Goal: Task Accomplishment & Management: Use online tool/utility

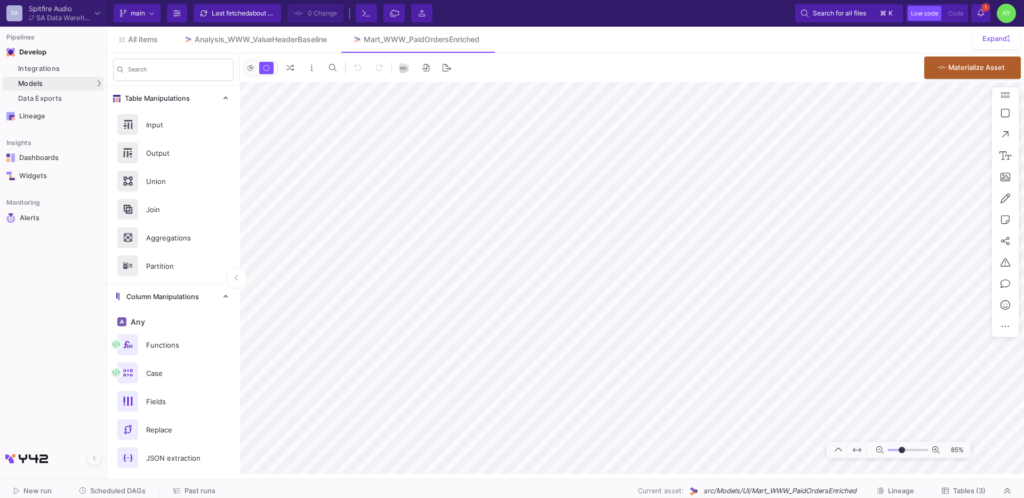
click at [976, 488] on span "Tables (3)" at bounding box center [969, 491] width 33 height 8
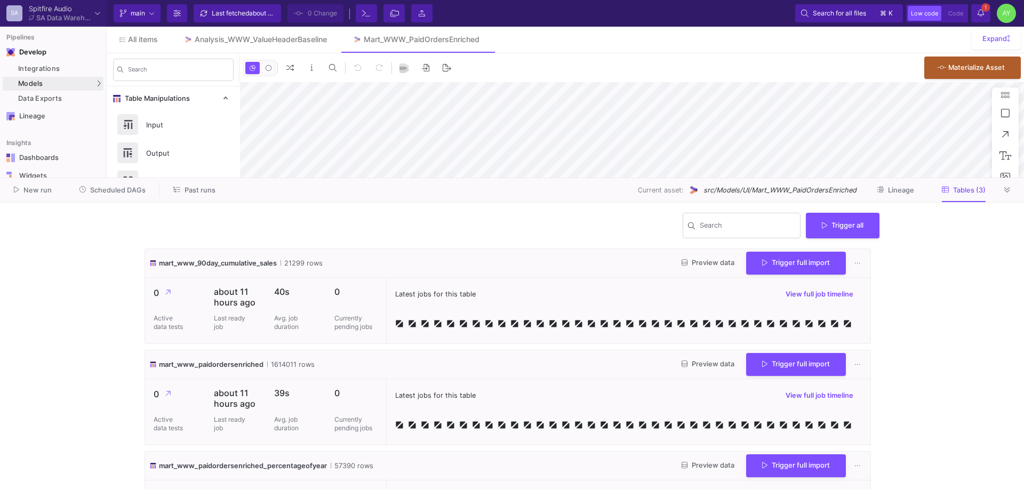
click at [186, 188] on span "Past runs" at bounding box center [200, 190] width 31 height 8
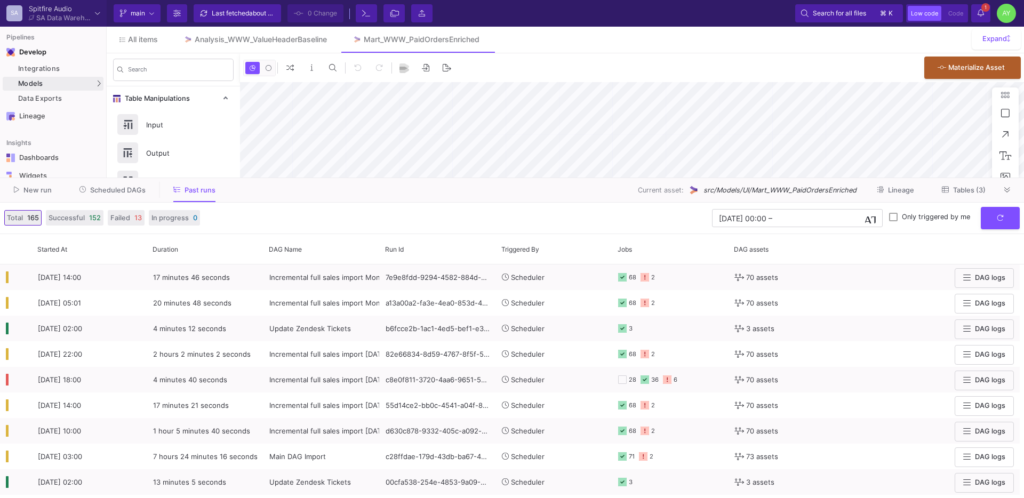
click at [117, 192] on span "Scheduled DAGs" at bounding box center [117, 190] width 55 height 8
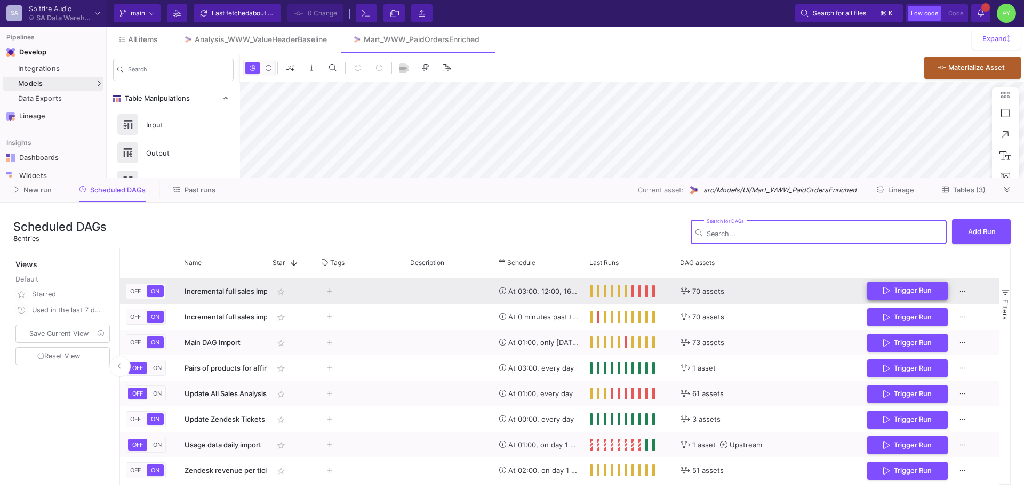
click at [888, 285] on button "Trigger Run" at bounding box center [907, 291] width 81 height 19
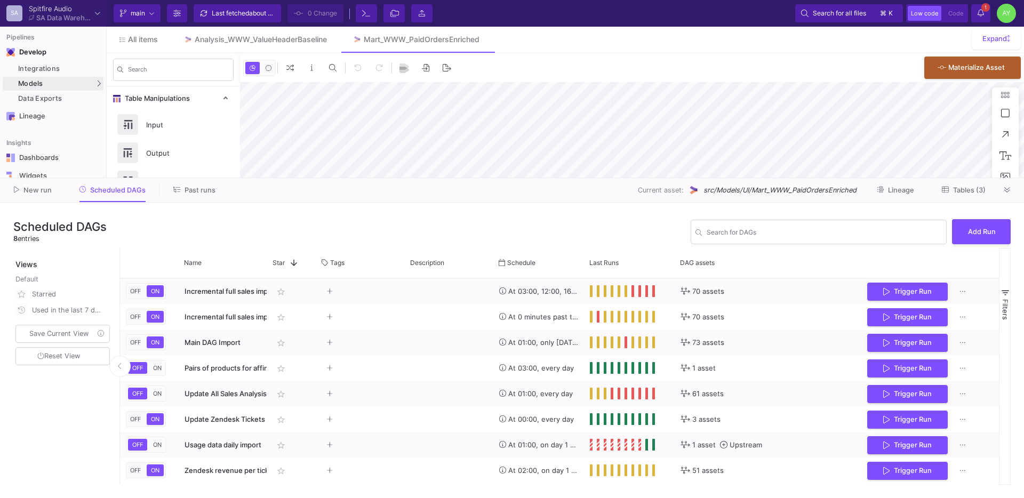
click at [196, 187] on span "Past runs" at bounding box center [200, 190] width 31 height 8
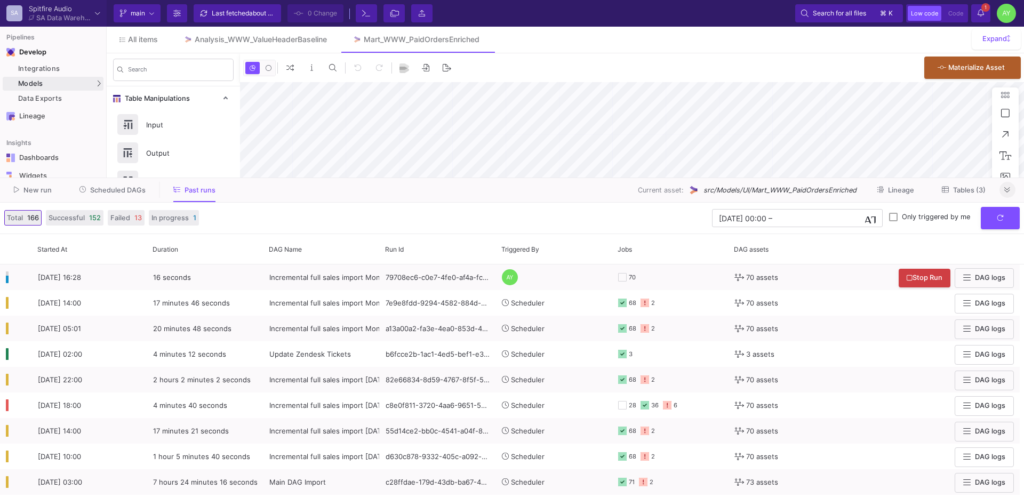
click at [1011, 189] on button at bounding box center [1008, 190] width 16 height 16
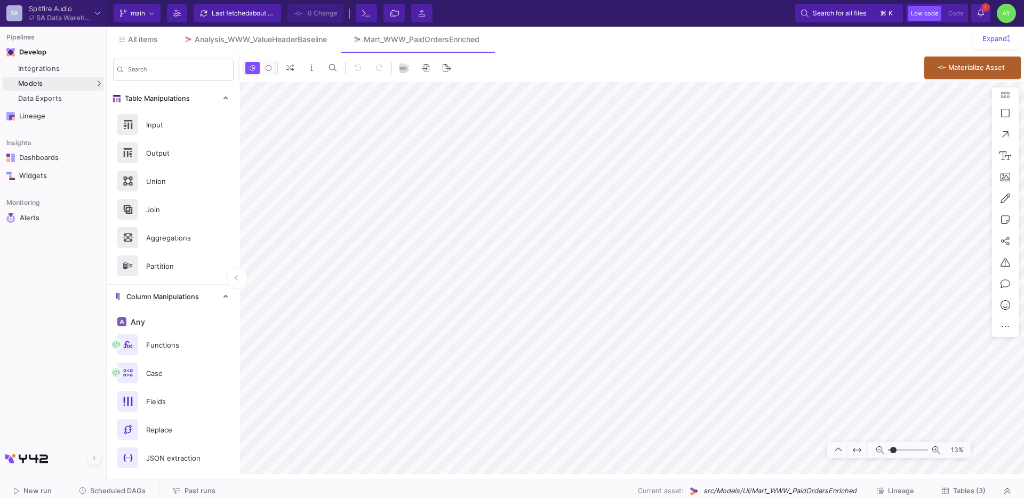
click at [188, 490] on span "Past runs" at bounding box center [200, 491] width 31 height 8
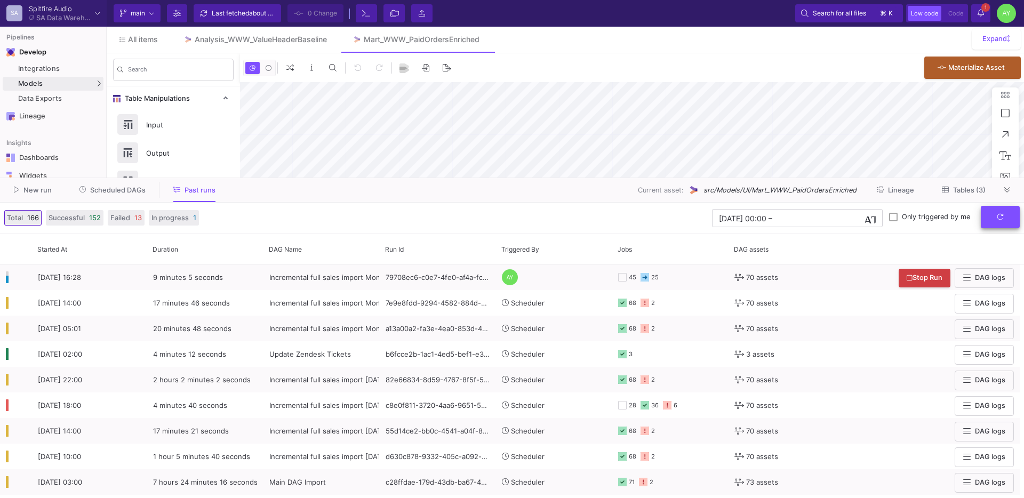
click at [997, 216] on icon "submit" at bounding box center [1000, 216] width 7 height 7
click at [1000, 216] on icon "submit" at bounding box center [1000, 216] width 7 height 7
click at [1010, 185] on button at bounding box center [1008, 190] width 16 height 16
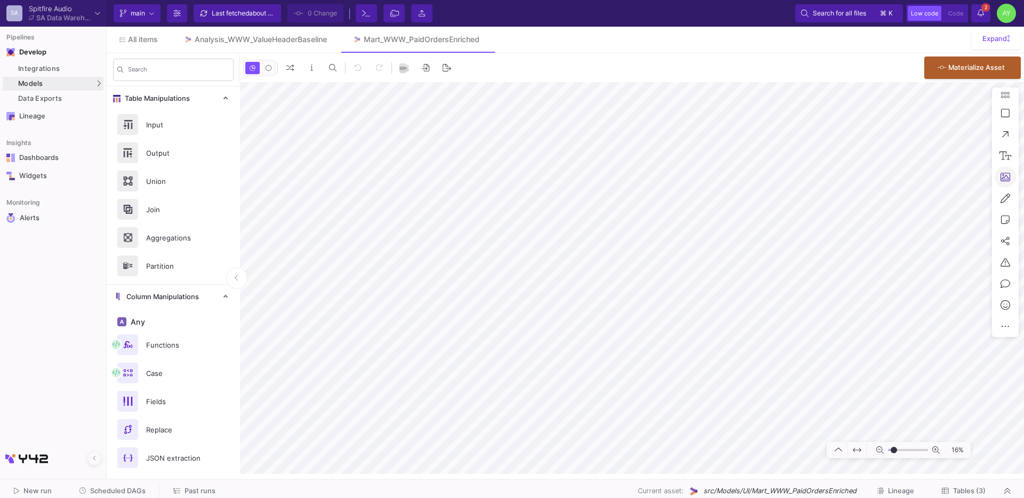
type input "-33"
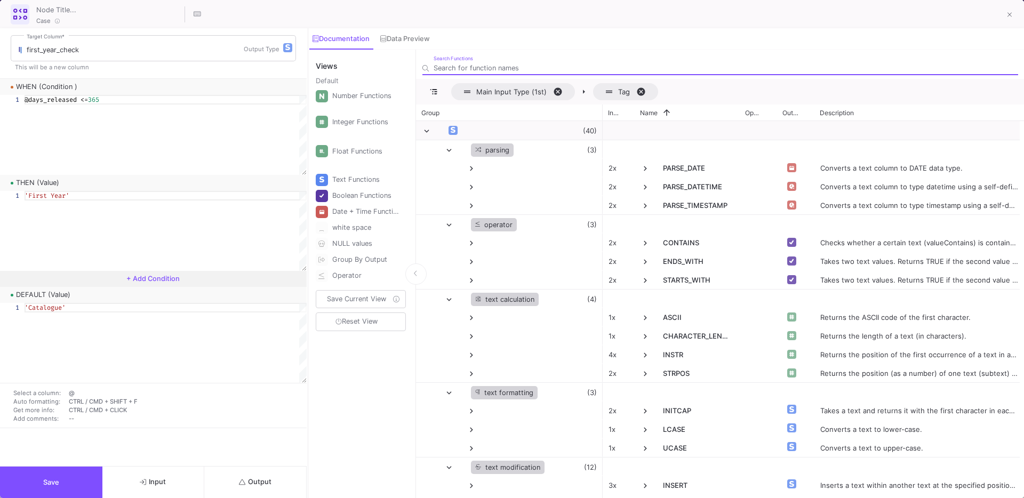
click at [148, 280] on span "+ Add Condition" at bounding box center [152, 279] width 53 height 8
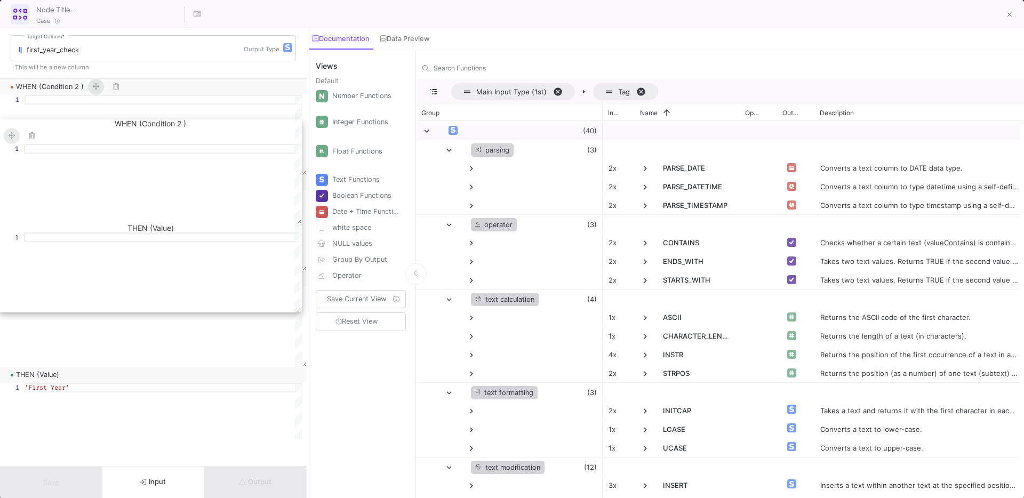
drag, startPoint x: 99, startPoint y: 282, endPoint x: 98, endPoint y: 125, distance: 156.8
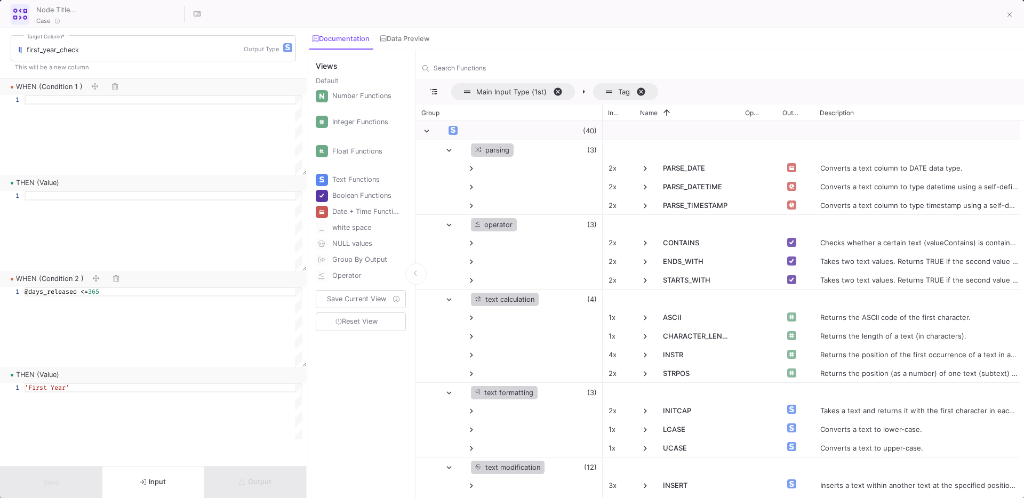
click at [68, 109] on div at bounding box center [164, 135] width 278 height 80
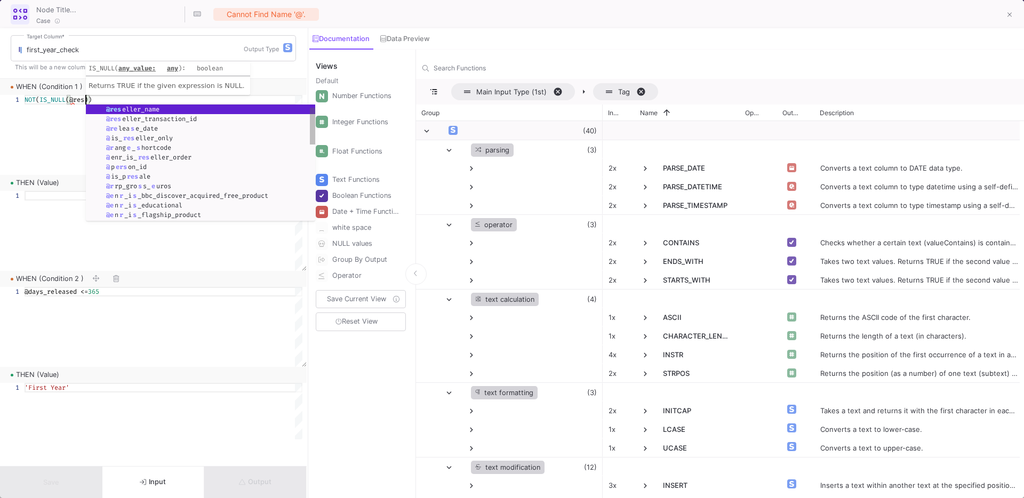
scroll to position [0, 61]
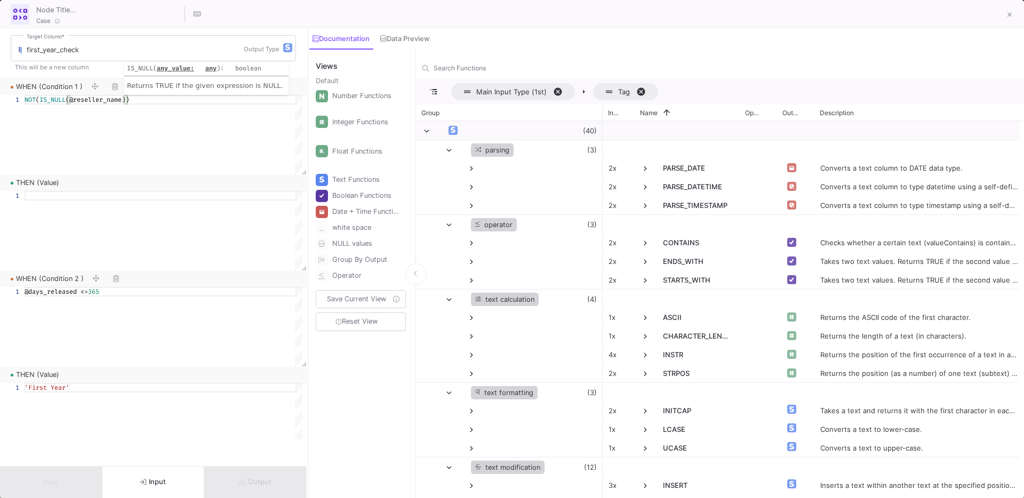
type textarea "NOT(IS_NULL(@reseller_name))"
click at [74, 175] on div at bounding box center [164, 135] width 278 height 80
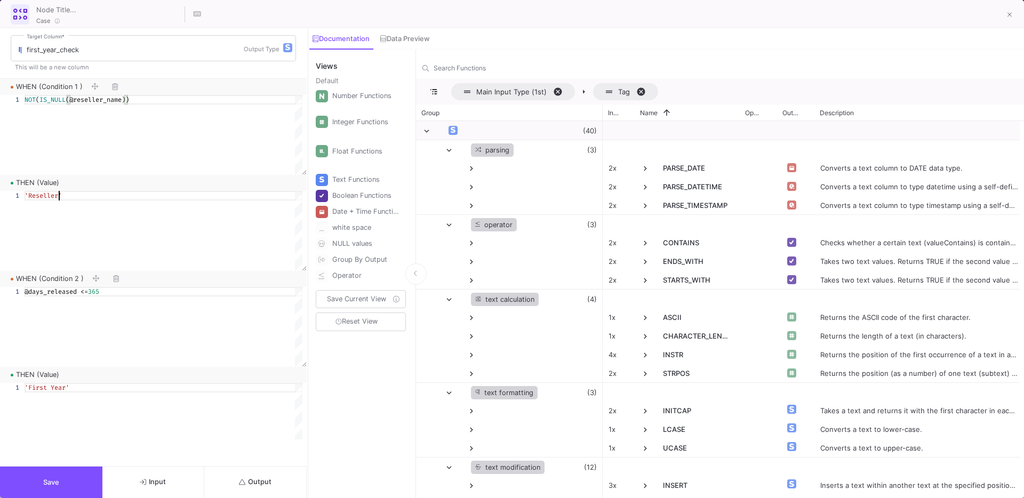
scroll to position [0, 34]
type textarea "'Reseller'"
click at [49, 483] on span "Save" at bounding box center [51, 482] width 16 height 8
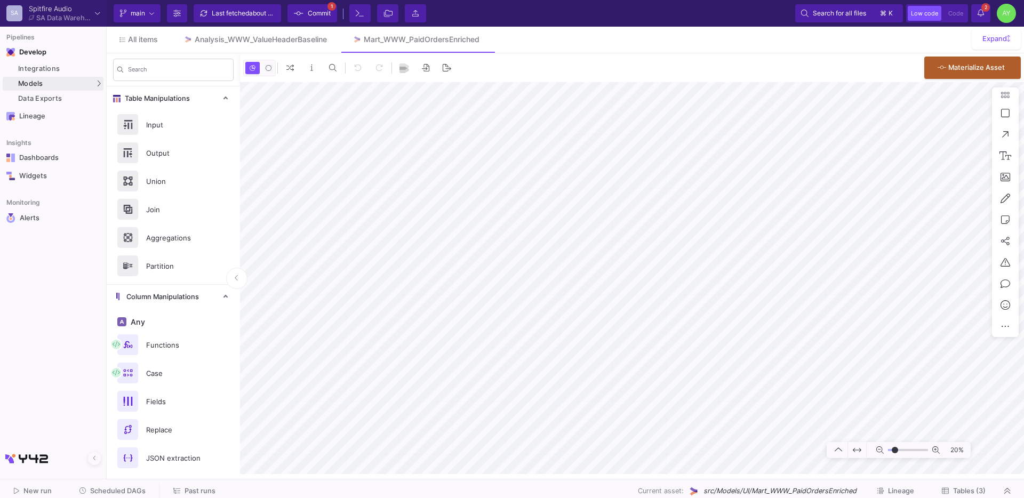
click at [313, 11] on span "Commit" at bounding box center [319, 13] width 23 height 16
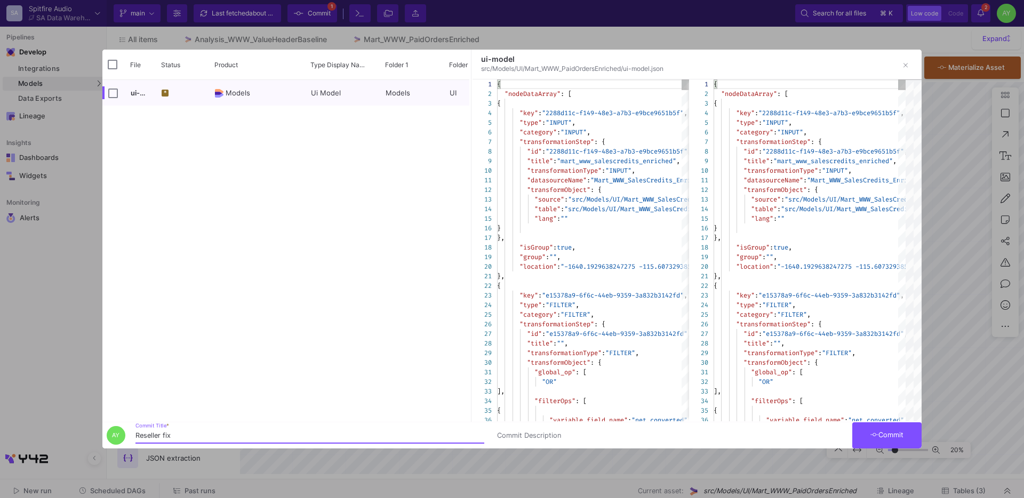
type input "Reseller fix"
click at [892, 426] on button "Commit" at bounding box center [886, 435] width 69 height 26
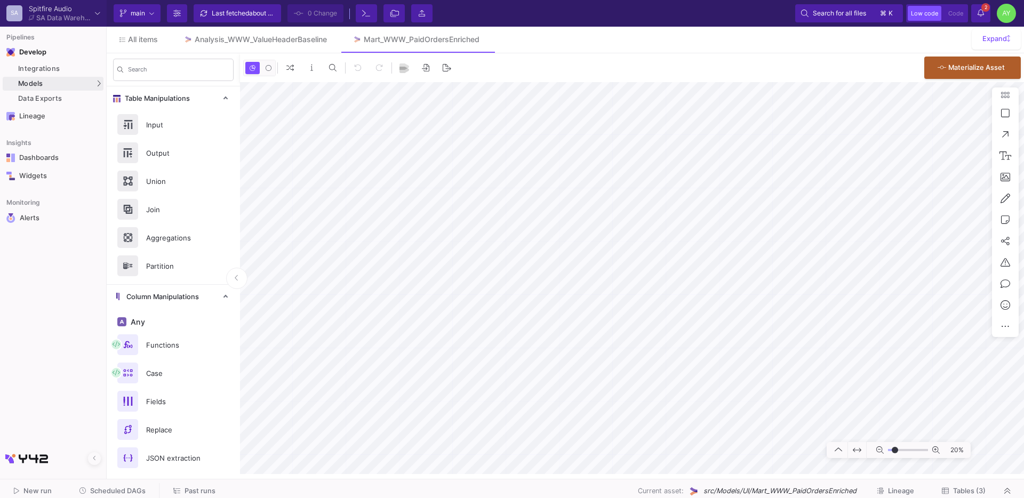
click at [965, 495] on button "Tables (3)" at bounding box center [963, 491] width 69 height 17
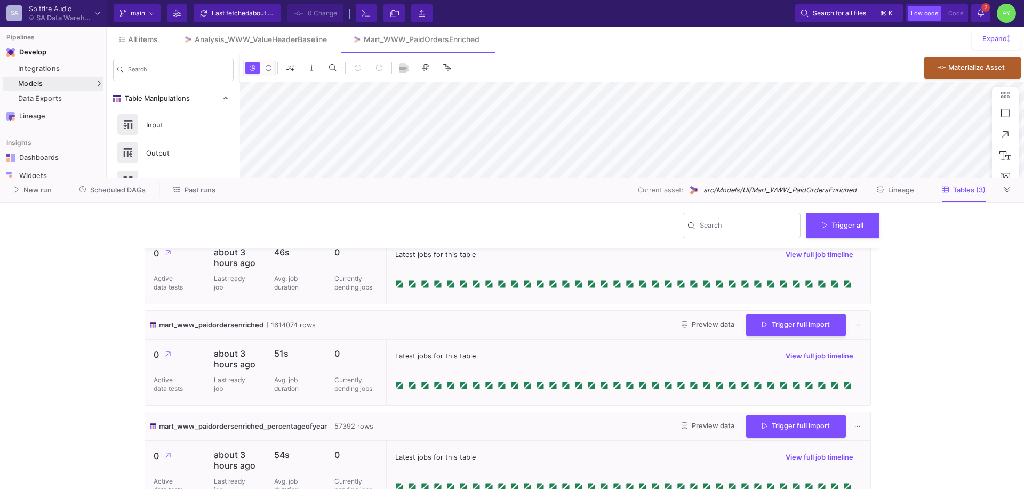
scroll to position [58, 0]
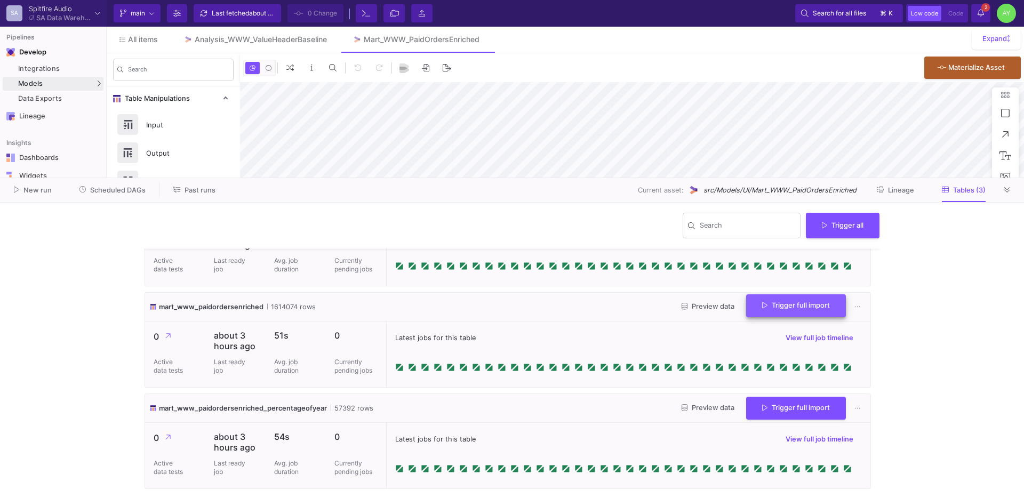
click at [800, 305] on span "Trigger full import" at bounding box center [796, 305] width 68 height 8
click at [1007, 190] on icon at bounding box center [1007, 190] width 6 height 7
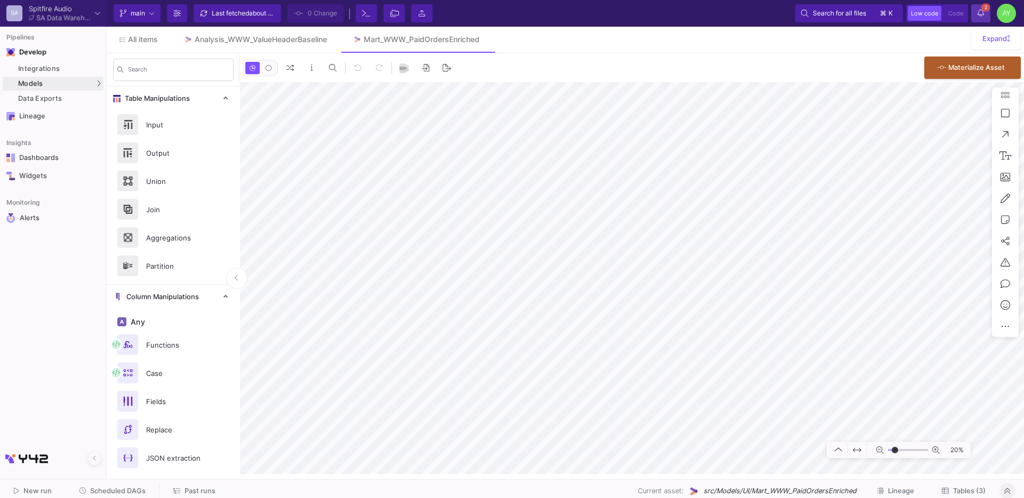
click at [981, 15] on icon at bounding box center [981, 12] width 6 height 7
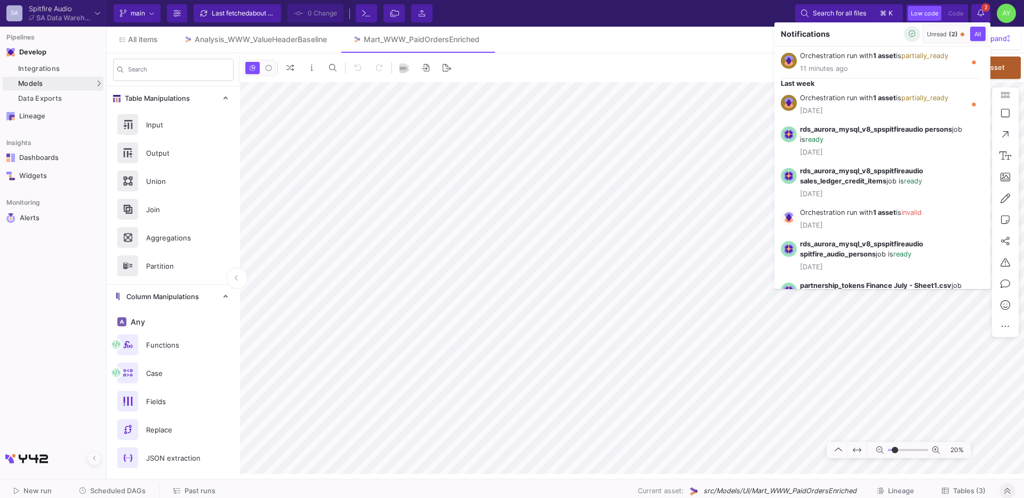
click at [911, 35] on icon "button" at bounding box center [912, 33] width 7 height 7
click at [441, 316] on div at bounding box center [512, 249] width 1024 height 498
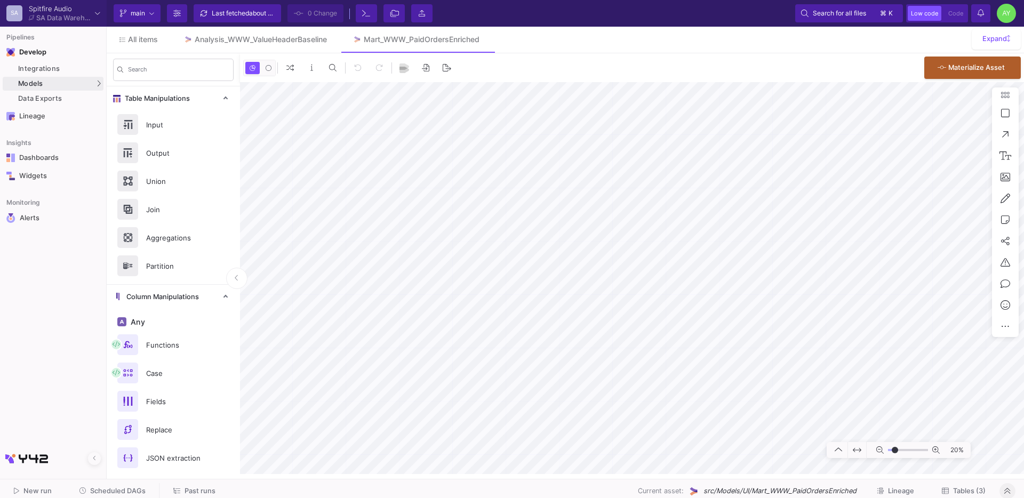
click at [985, 21] on button "Notifications" at bounding box center [980, 13] width 19 height 18
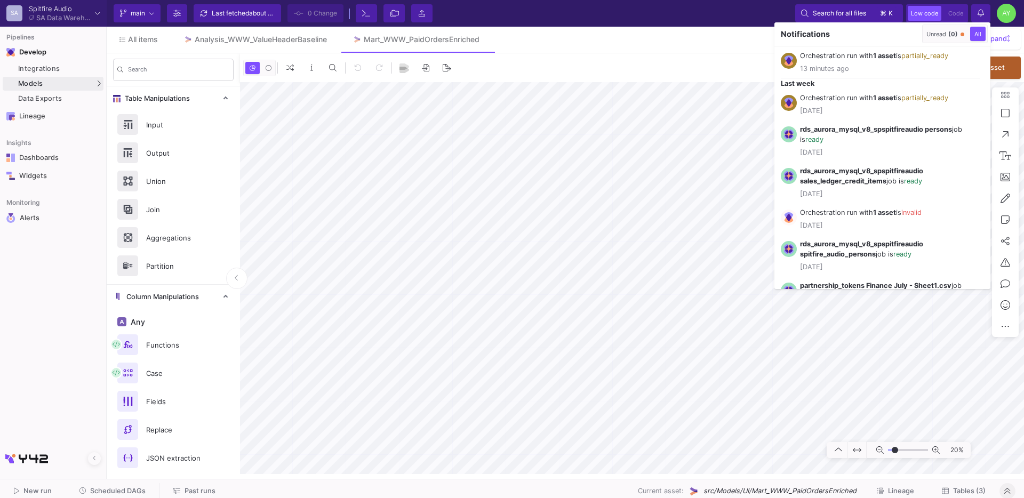
click at [985, 21] on div at bounding box center [512, 249] width 1024 height 498
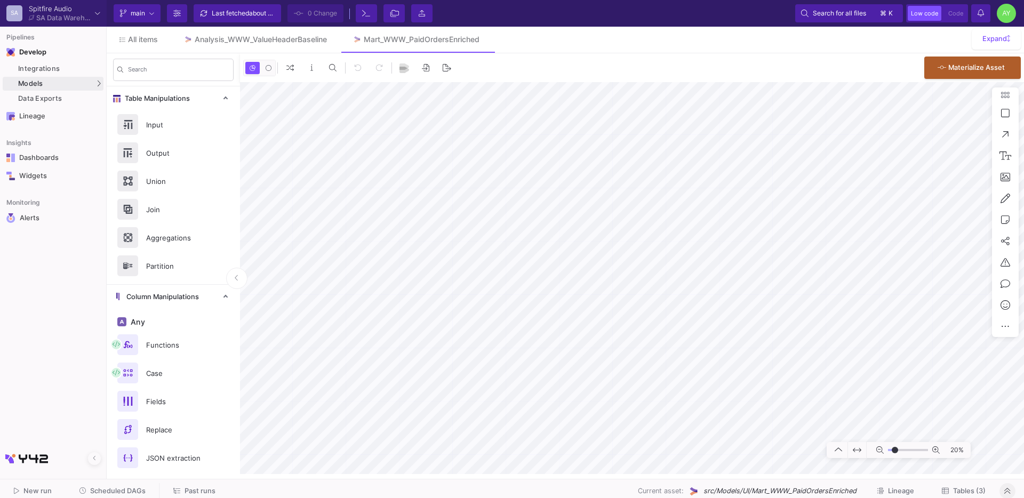
click at [963, 493] on span "Tables (3)" at bounding box center [969, 491] width 33 height 8
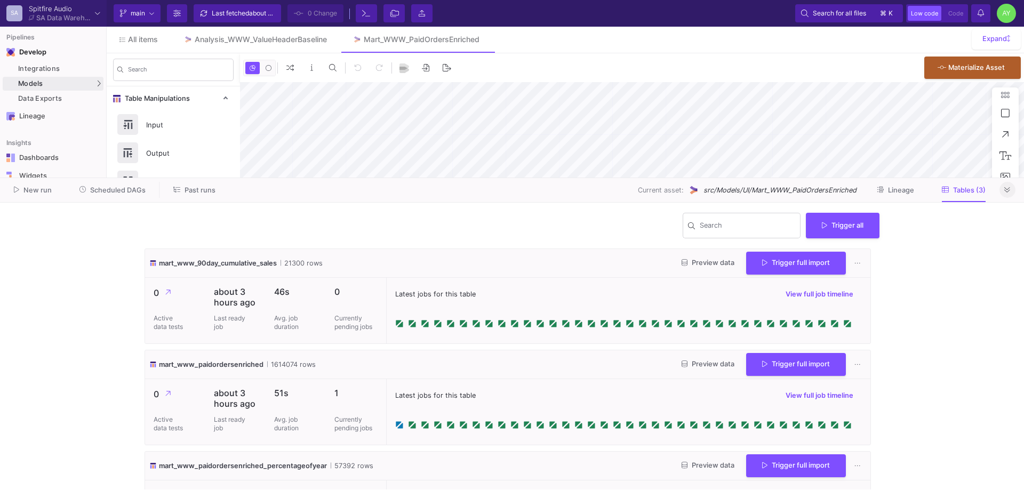
click at [1008, 197] on button at bounding box center [1008, 190] width 16 height 16
